Goal: Task Accomplishment & Management: Use online tool/utility

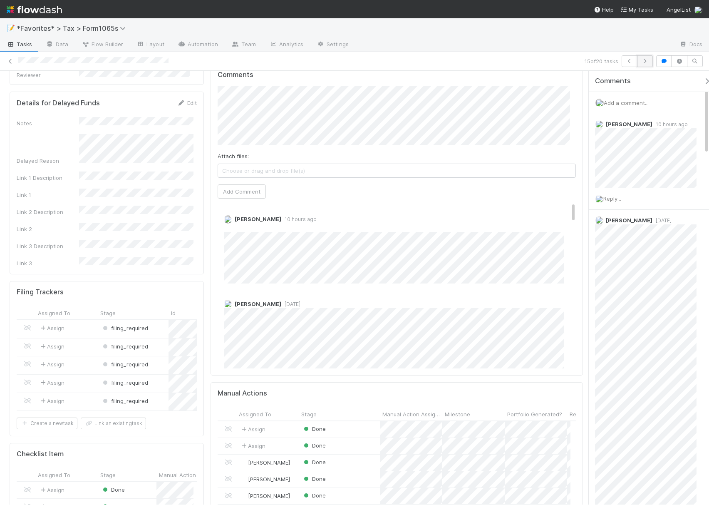
click at [641, 63] on icon "button" at bounding box center [645, 61] width 8 height 5
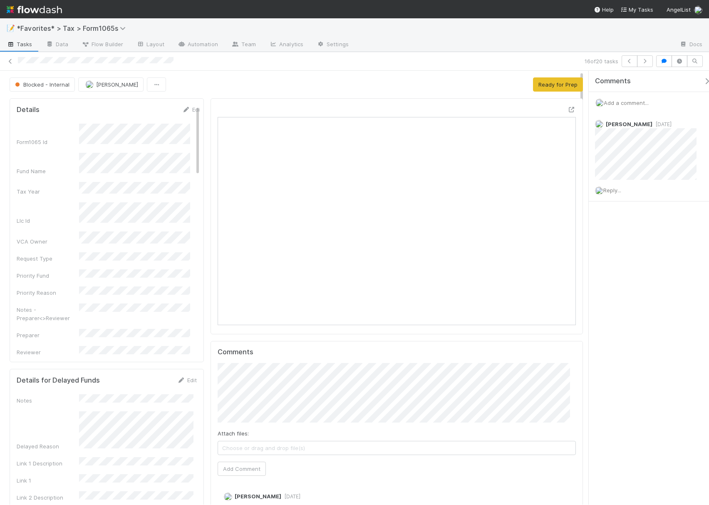
scroll to position [161, 344]
click at [646, 60] on icon "button" at bounding box center [645, 61] width 8 height 5
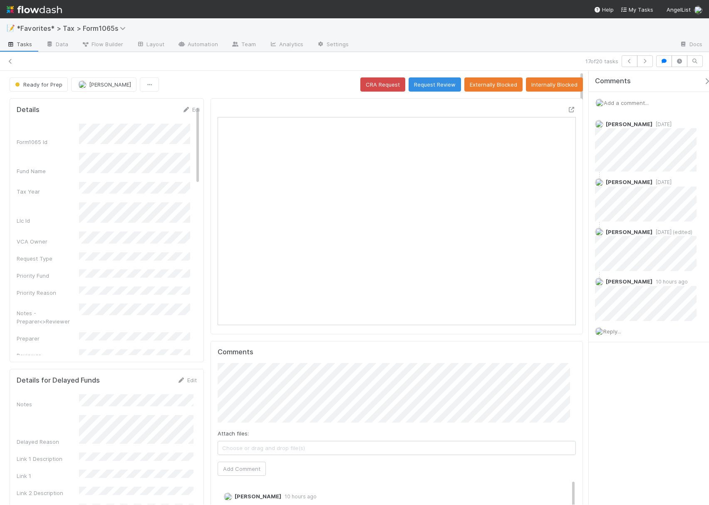
scroll to position [9, 9]
click at [648, 63] on icon "button" at bounding box center [645, 61] width 8 height 5
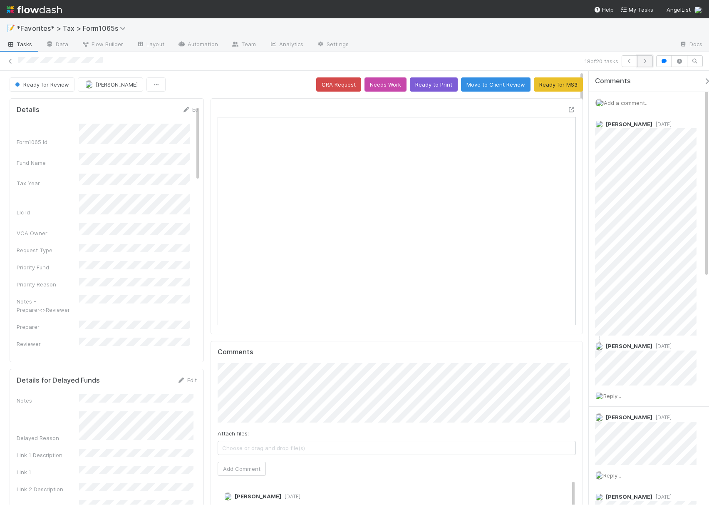
click at [643, 65] on button "button" at bounding box center [645, 61] width 16 height 12
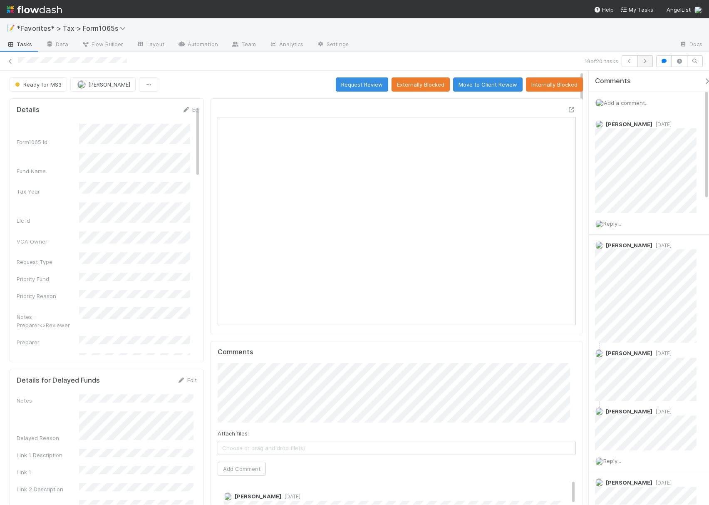
scroll to position [9, 9]
click at [646, 62] on icon "button" at bounding box center [645, 61] width 8 height 5
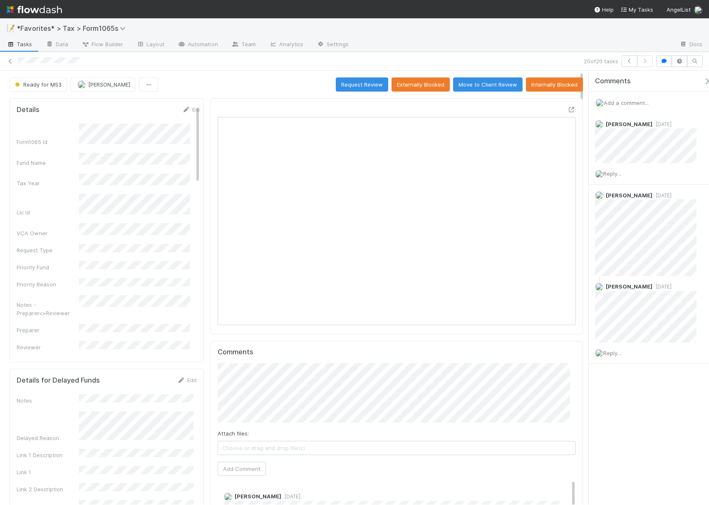
scroll to position [161, 168]
click at [8, 62] on icon at bounding box center [10, 61] width 8 height 5
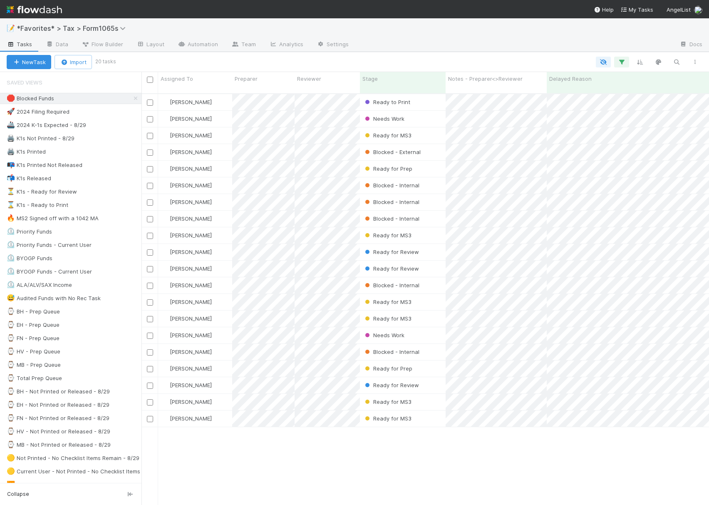
scroll to position [409, 559]
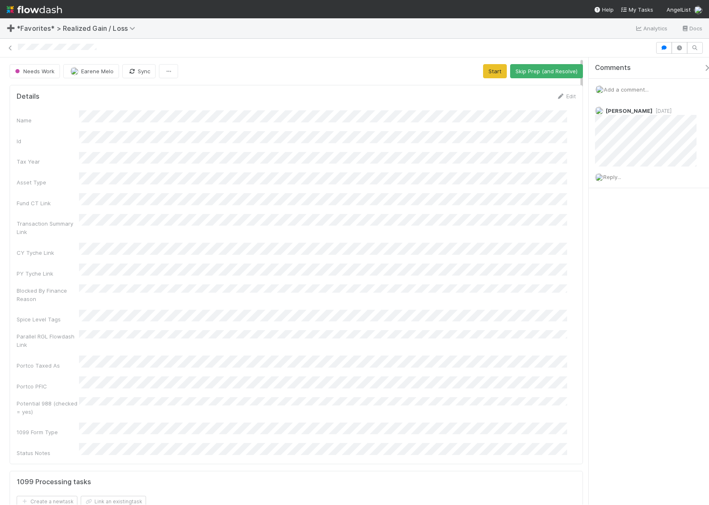
click at [63, 49] on div at bounding box center [354, 48] width 709 height 12
click at [7, 49] on icon at bounding box center [10, 47] width 8 height 5
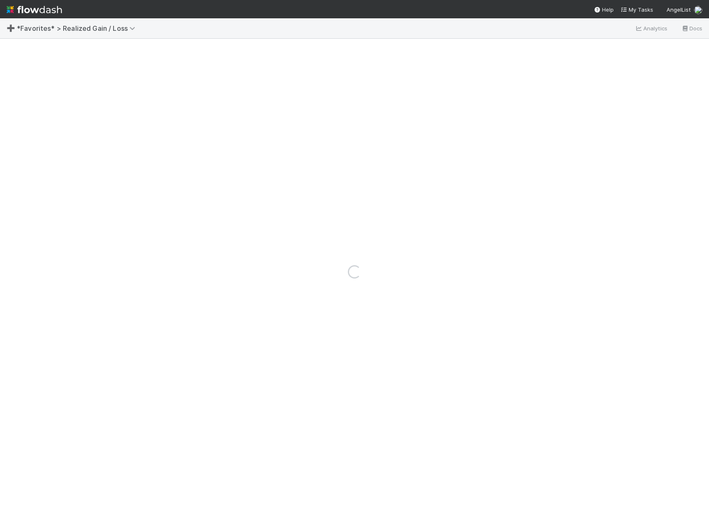
drag, startPoint x: 182, startPoint y: 141, endPoint x: 183, endPoint y: 131, distance: 10.1
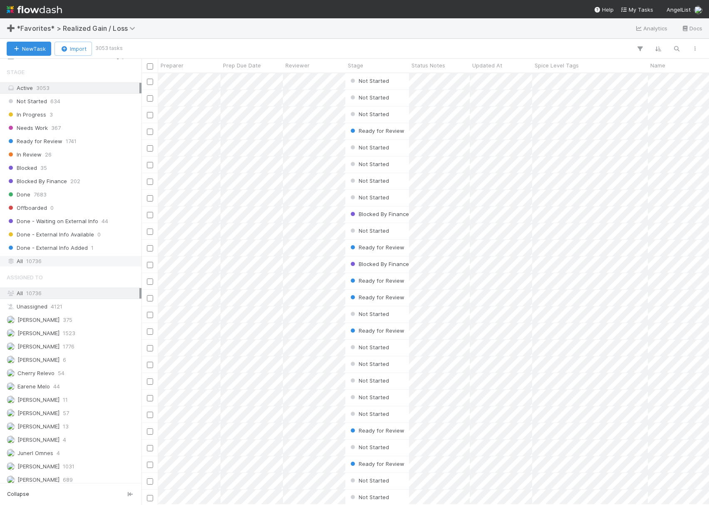
scroll to position [610, 0]
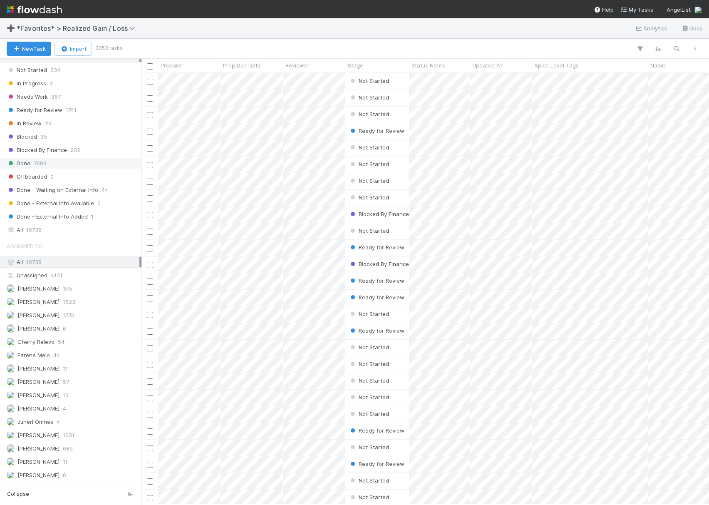
click at [64, 158] on div "Done 7683" at bounding box center [73, 163] width 133 height 10
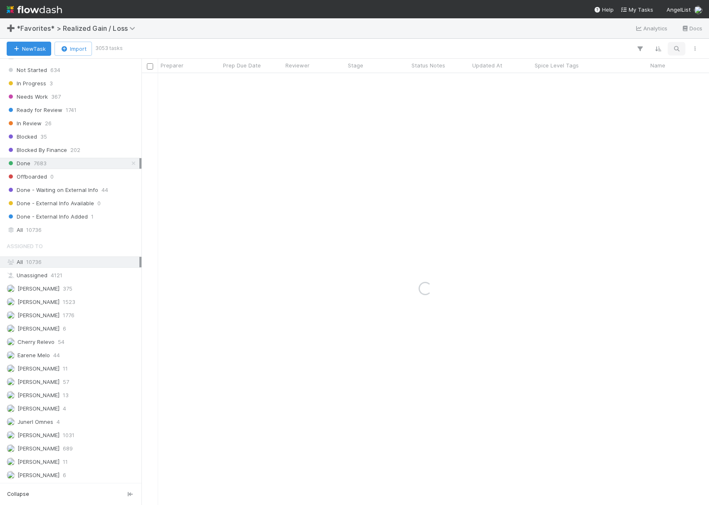
click at [673, 50] on icon "button" at bounding box center [676, 48] width 8 height 7
paste input "UP Funds, LP - C2"
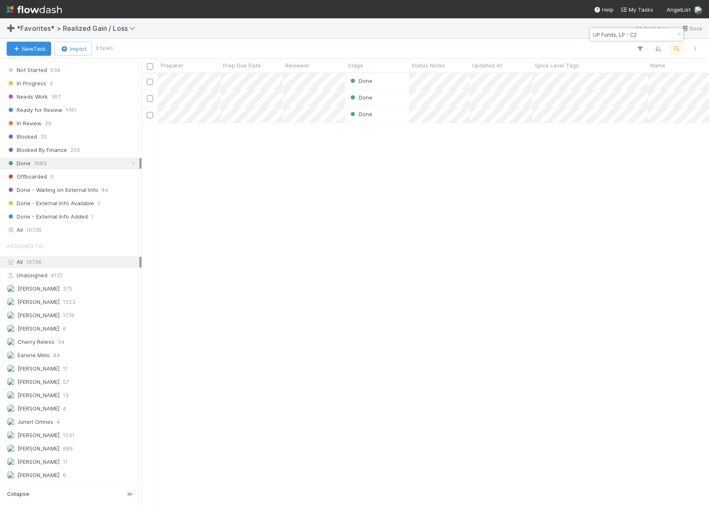
scroll to position [423, 559]
type input "UP Funds, LP - C2"
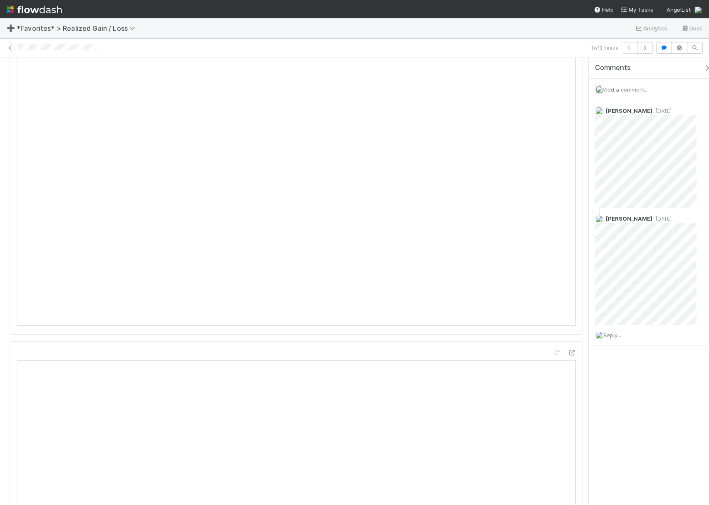
scroll to position [776, 0]
